Goal: Task Accomplishment & Management: Complete application form

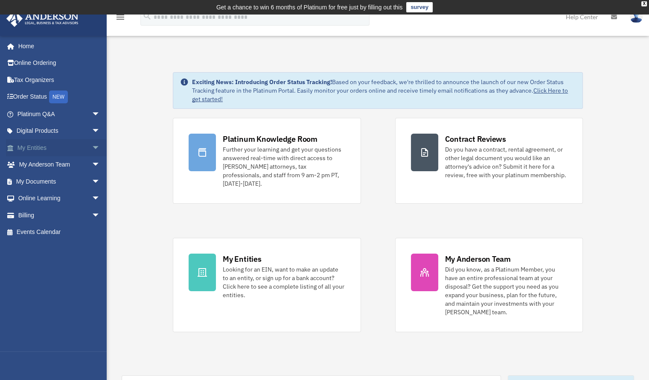
click at [92, 148] on span "arrow_drop_down" at bounding box center [100, 147] width 17 height 17
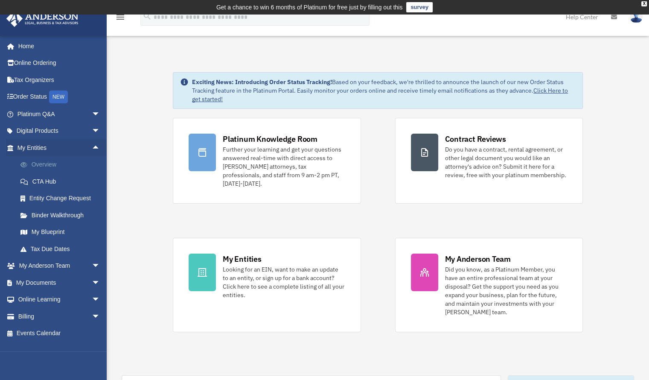
click at [50, 164] on link "Overview" at bounding box center [62, 164] width 101 height 17
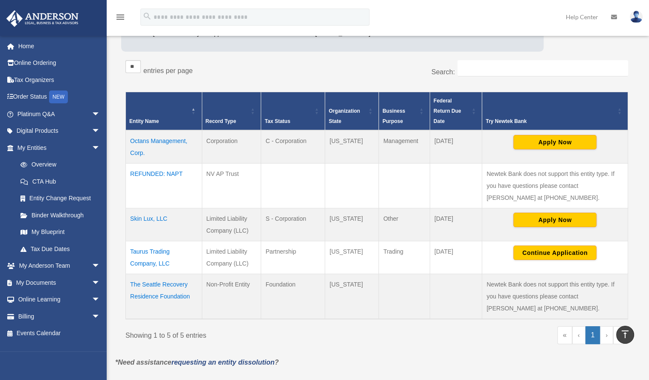
scroll to position [137, 0]
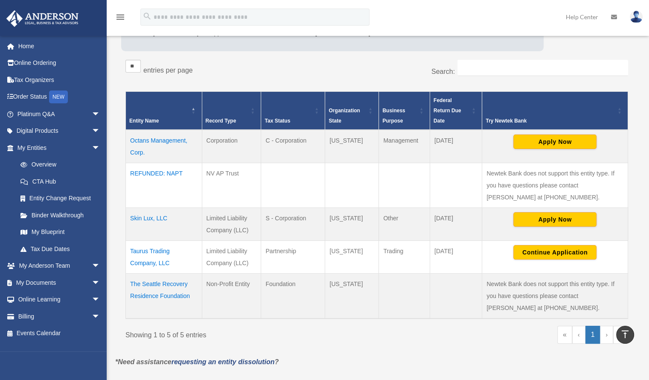
click at [142, 207] on td "Skin Lux, LLC" at bounding box center [164, 223] width 76 height 33
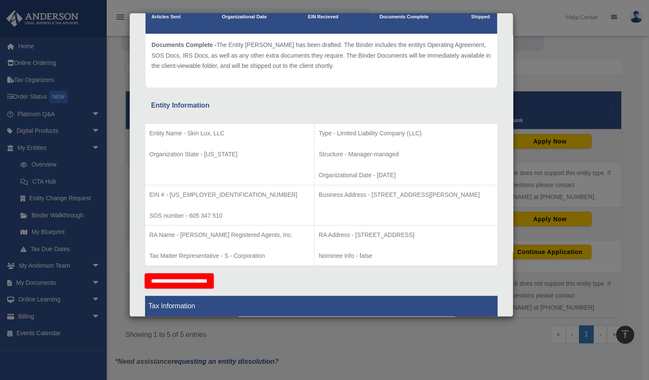
scroll to position [87, 0]
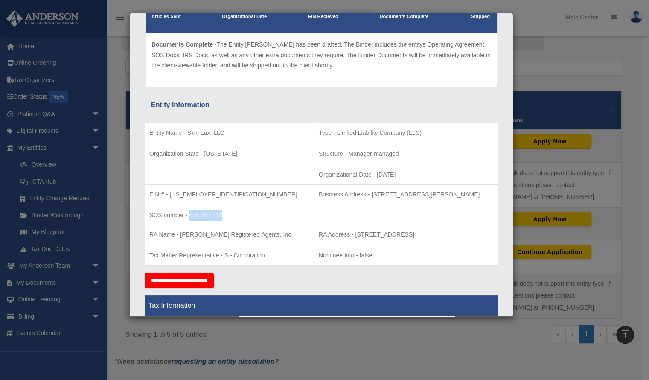
drag, startPoint x: 189, startPoint y: 215, endPoint x: 263, endPoint y: 205, distance: 74.4
click at [263, 205] on td "EIN # - 93-3784822 SOS number - 605 347 510" at bounding box center [229, 204] width 169 height 41
copy p "605 347 510"
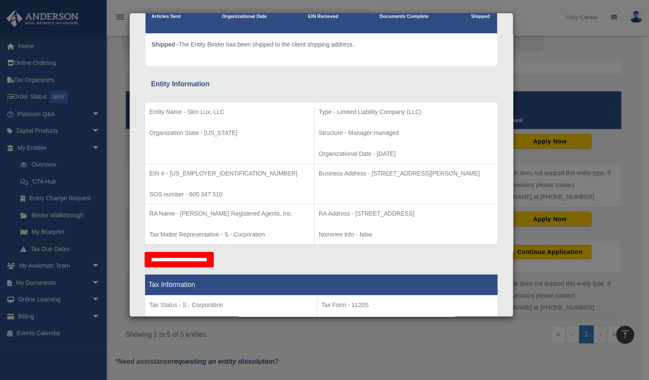
click at [331, 180] on td "Business Address - 3225 McLeod Dr, Suite 100, Las Vegas, NV 89121" at bounding box center [405, 183] width 183 height 41
drag, startPoint x: 324, startPoint y: 214, endPoint x: 452, endPoint y: 212, distance: 128.0
click at [452, 212] on p "RA Address - 732 Broadway, Suite 201, Tacoma, WA 98402" at bounding box center [406, 213] width 174 height 11
copy p "732 Broadway, Suite 201, Tacoma, WA 98402"
click at [547, 58] on div "Details × Articles Sent Organizational Date" at bounding box center [324, 190] width 649 height 380
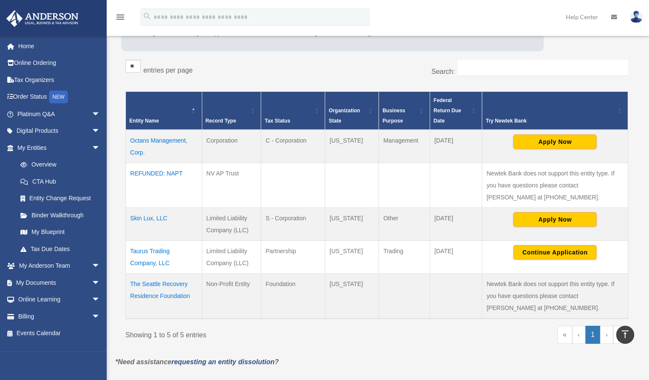
click at [154, 212] on td "Skin Lux, LLC" at bounding box center [164, 223] width 76 height 33
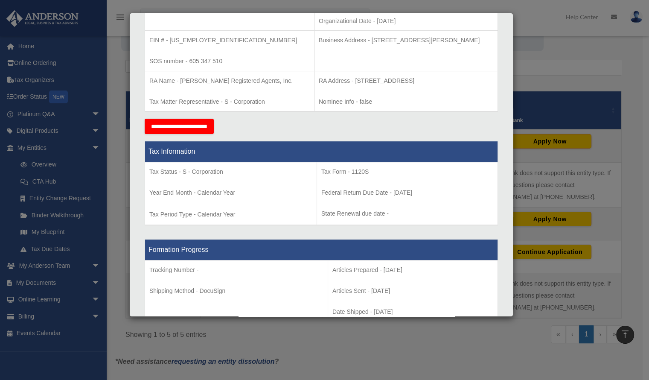
scroll to position [176, 0]
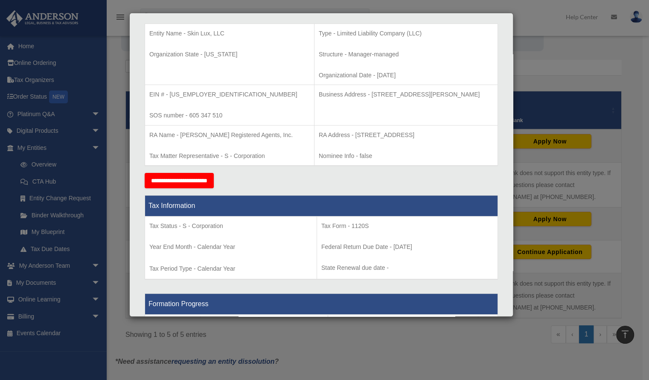
click at [184, 179] on input "**********" at bounding box center [179, 180] width 69 height 15
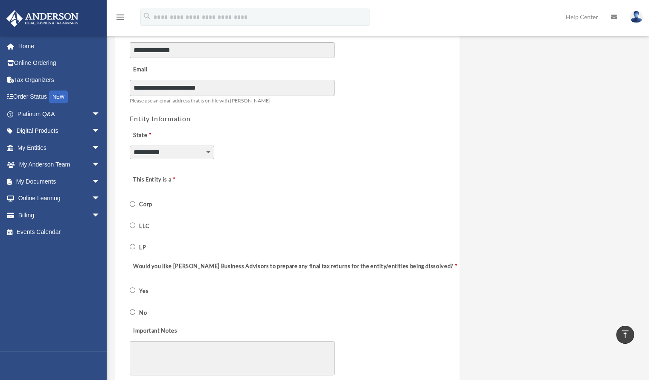
scroll to position [215, 0]
click at [148, 221] on label "LLC" at bounding box center [145, 225] width 16 height 8
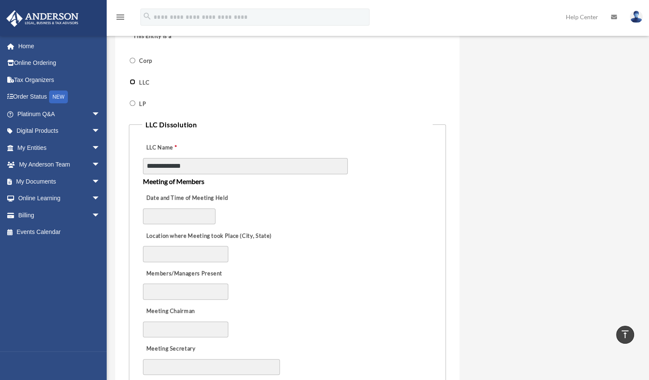
scroll to position [357, 0]
click at [160, 208] on input "Date and Time of Meeting Held" at bounding box center [179, 216] width 73 height 16
click at [181, 214] on input "****" at bounding box center [179, 216] width 73 height 16
type input "*********"
click at [164, 250] on input "Location where Meeting took Place (City, State)" at bounding box center [185, 254] width 85 height 16
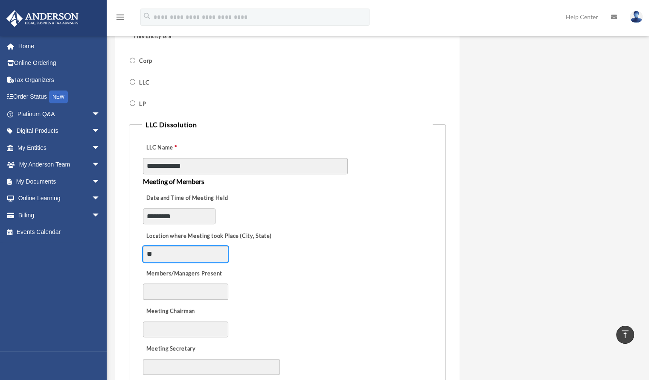
type input "*"
type input "**********"
click at [162, 287] on input "Members/Managers Present" at bounding box center [185, 291] width 85 height 16
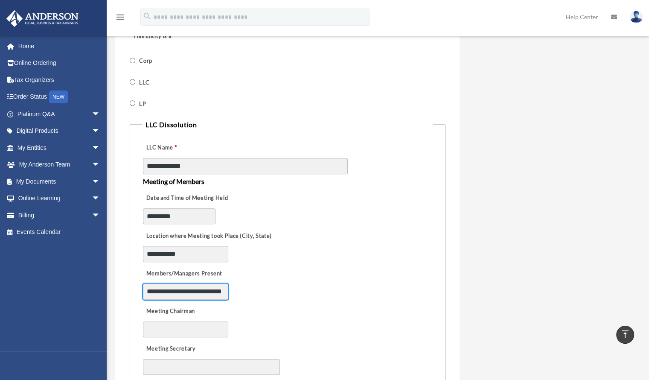
scroll to position [0, 46]
type input "**********"
click at [167, 328] on input "Meeting Chairman" at bounding box center [185, 329] width 85 height 16
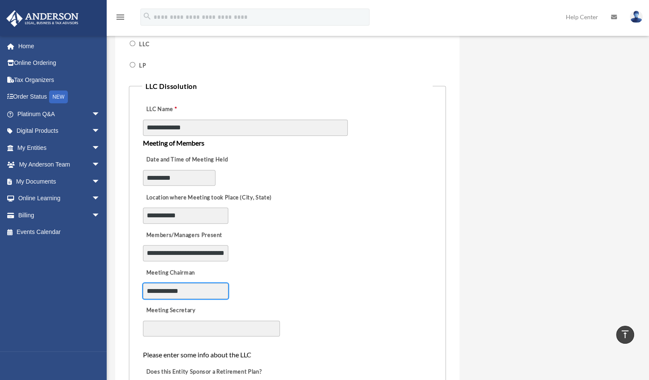
scroll to position [397, 0]
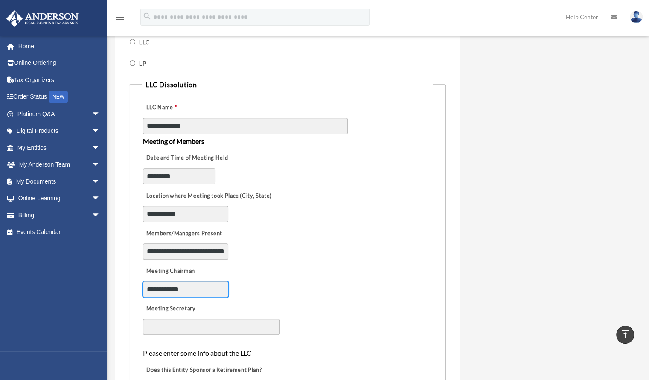
type input "**********"
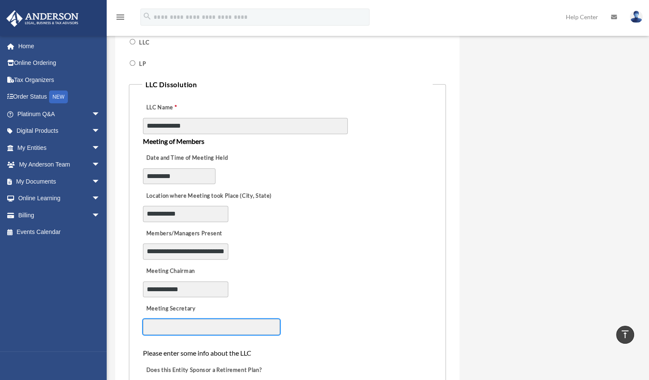
click at [172, 323] on input "Meeting Secretary" at bounding box center [211, 327] width 137 height 16
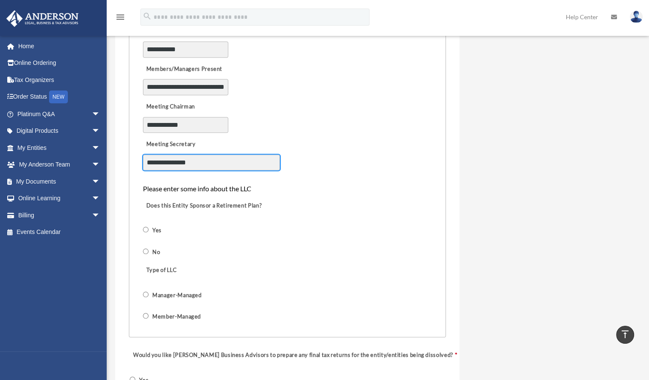
scroll to position [561, 0]
type input "**********"
click at [154, 247] on label "No" at bounding box center [156, 251] width 13 height 8
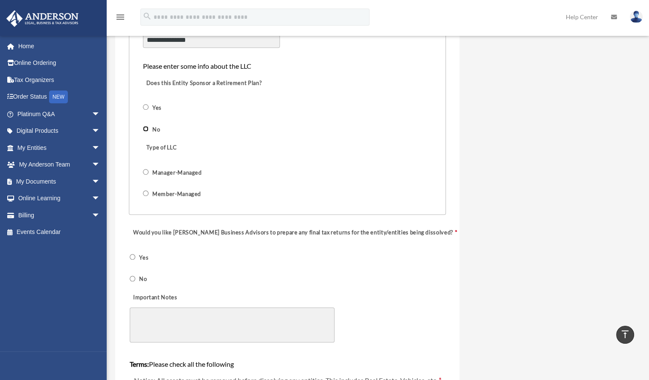
scroll to position [684, 0]
click at [143, 188] on span "Member-Managed" at bounding box center [176, 193] width 67 height 15
click at [143, 186] on span "Member-Managed" at bounding box center [176, 193] width 67 height 15
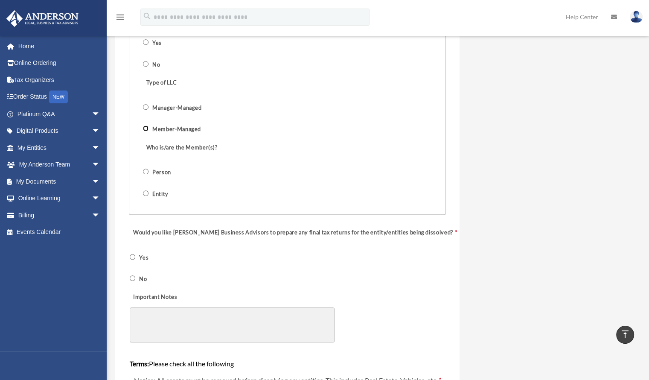
scroll to position [747, 0]
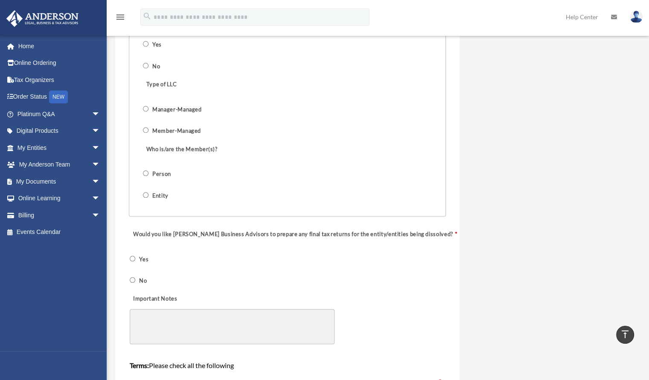
click at [147, 276] on label "No" at bounding box center [143, 280] width 13 height 8
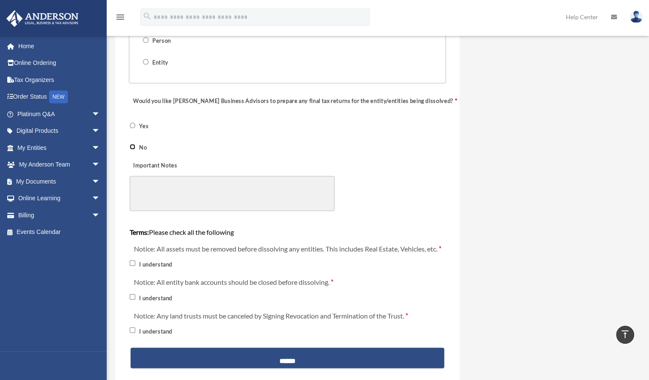
scroll to position [880, 0]
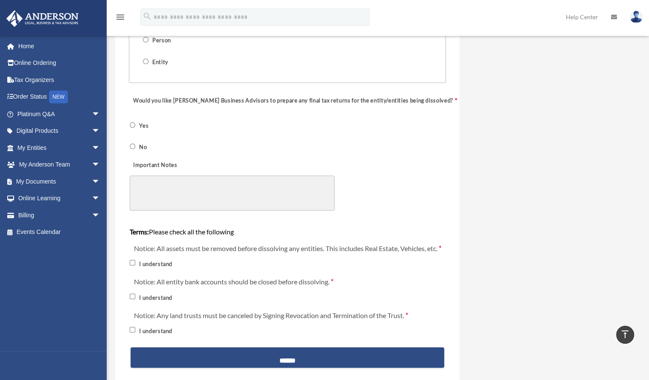
click at [177, 178] on textarea "Important Notes" at bounding box center [232, 192] width 205 height 35
type textarea "*"
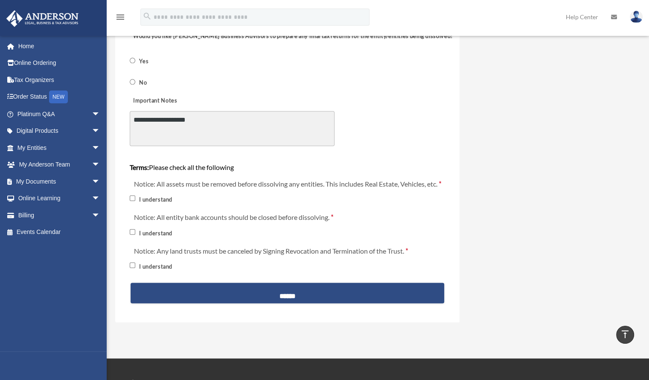
scroll to position [945, 0]
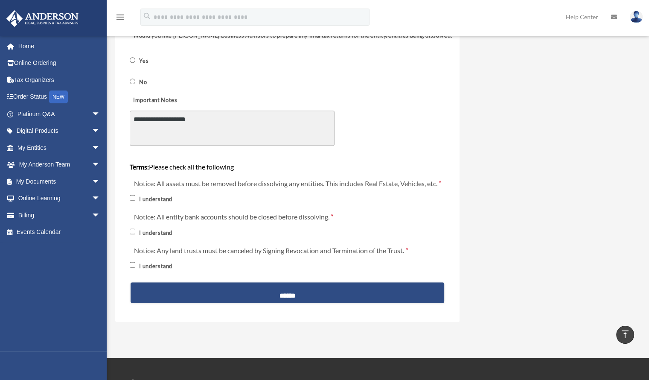
type textarea "**********"
click at [130, 224] on span "I understand" at bounding box center [155, 231] width 51 height 15
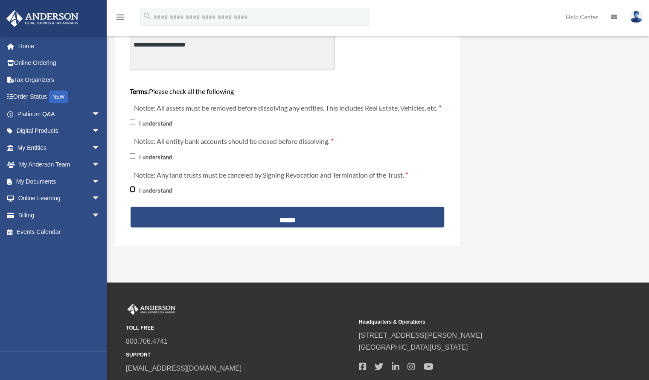
scroll to position [1041, 0]
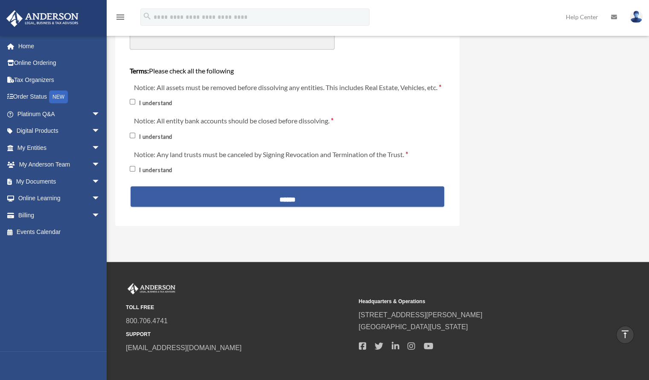
click at [317, 189] on input "******" at bounding box center [288, 196] width 314 height 20
